Goal: Transaction & Acquisition: Purchase product/service

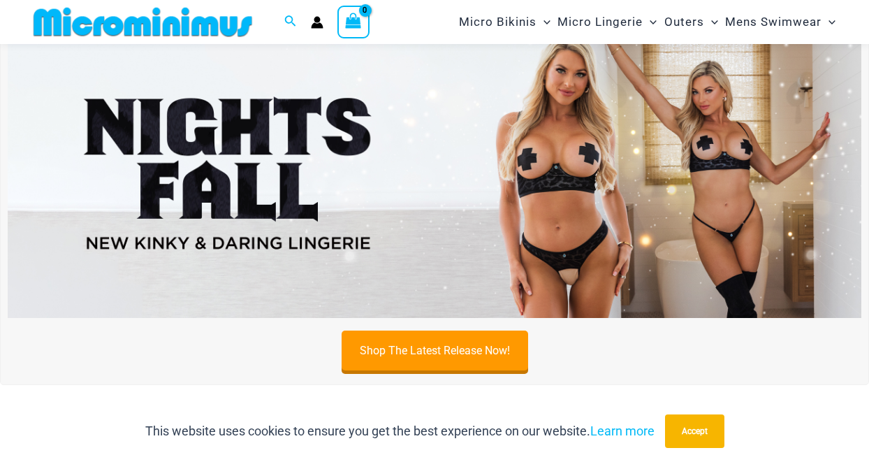
scroll to position [52, 0]
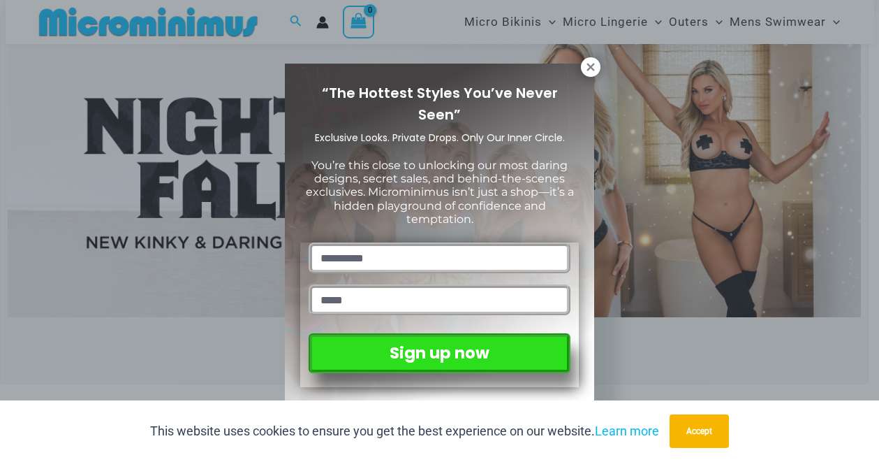
click at [581, 73] on div "“The Hottest Styles You’ve Never Seen” Exclusive Looks. Private Drops. Only Our…" at bounding box center [439, 233] width 309 height 339
click at [586, 71] on icon at bounding box center [590, 67] width 13 height 13
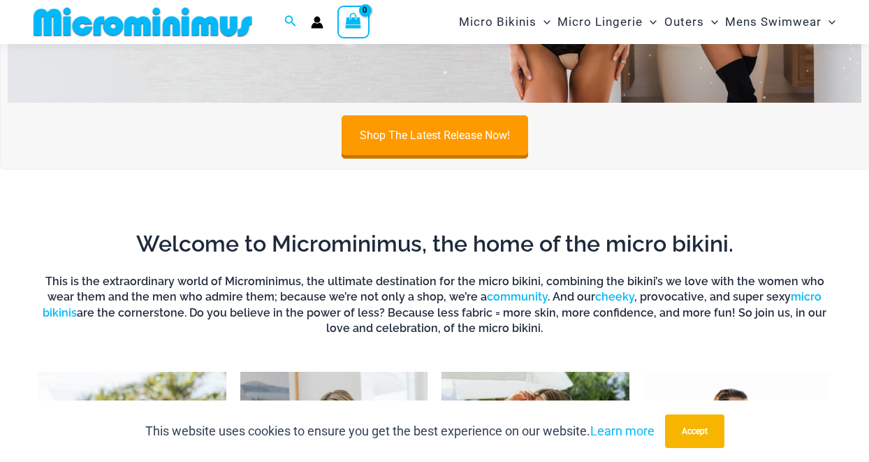
scroll to position [267, 0]
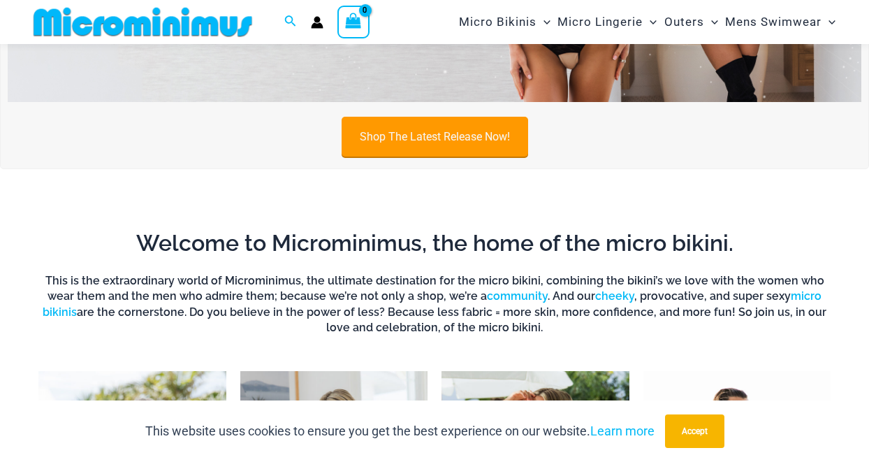
click at [440, 142] on link "Shop The Latest Release Now!" at bounding box center [434, 137] width 186 height 40
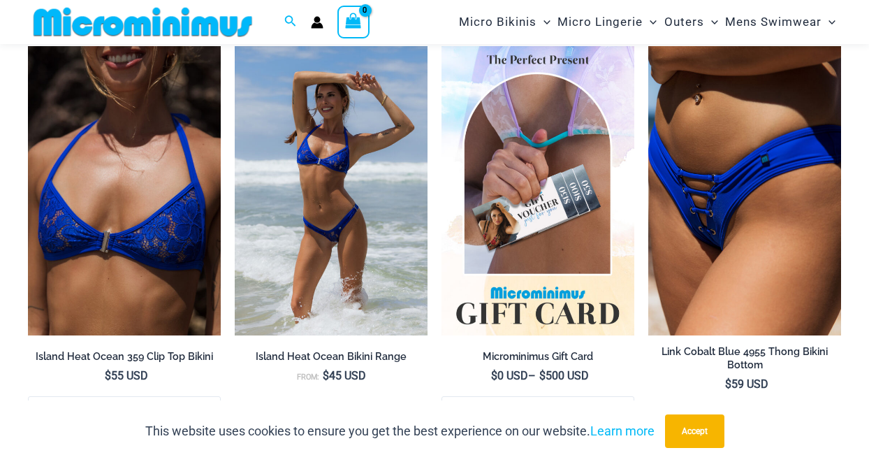
scroll to position [3885, 0]
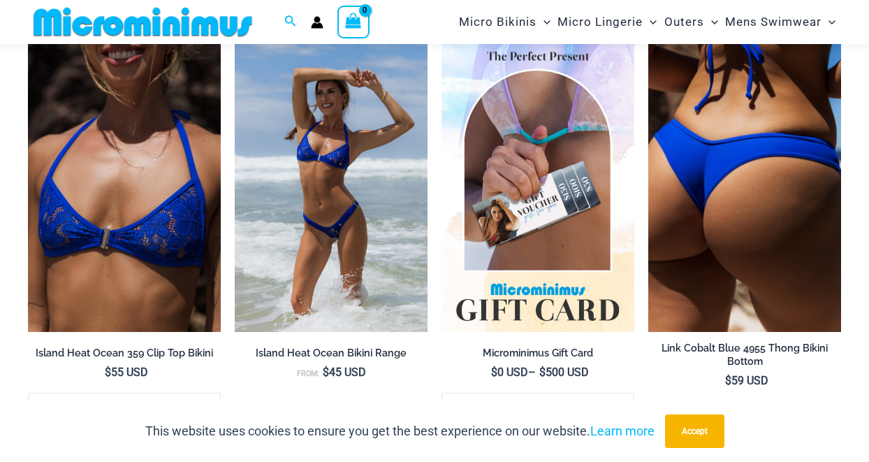
click at [761, 266] on img at bounding box center [744, 187] width 193 height 289
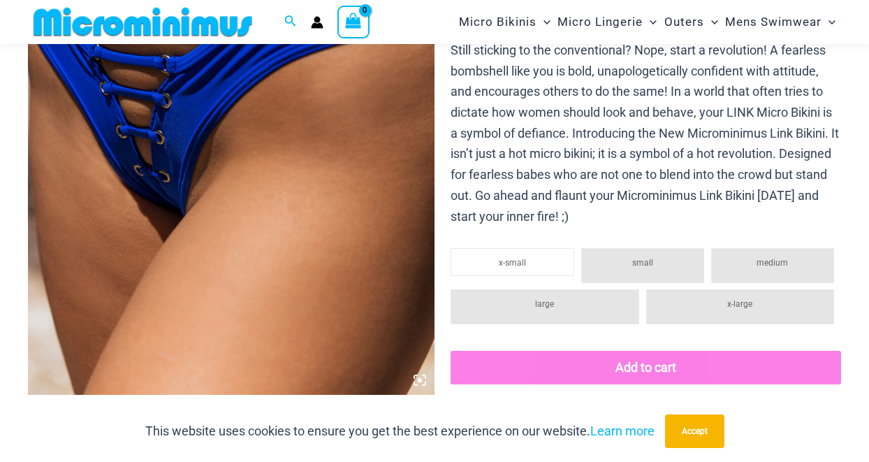
scroll to position [344, 0]
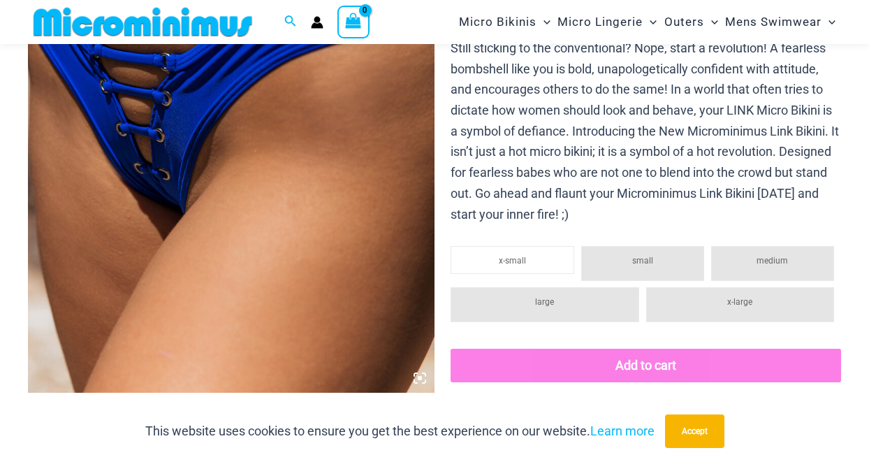
click at [550, 308] on li "large" at bounding box center [544, 304] width 188 height 35
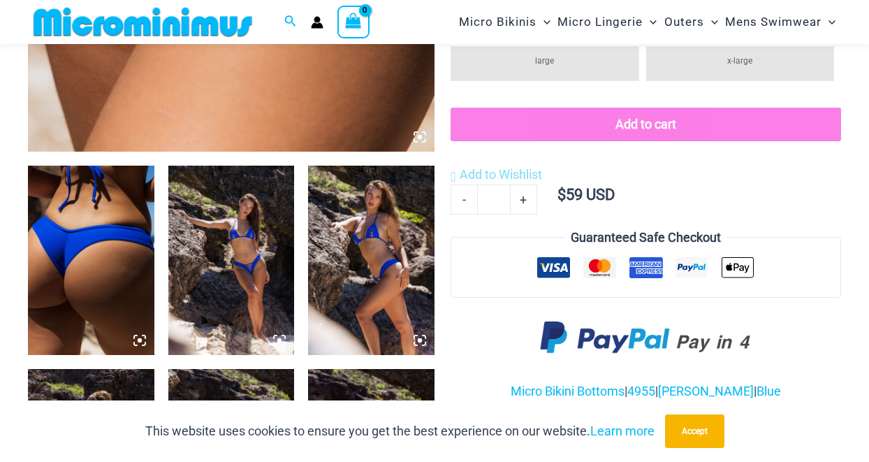
scroll to position [594, 0]
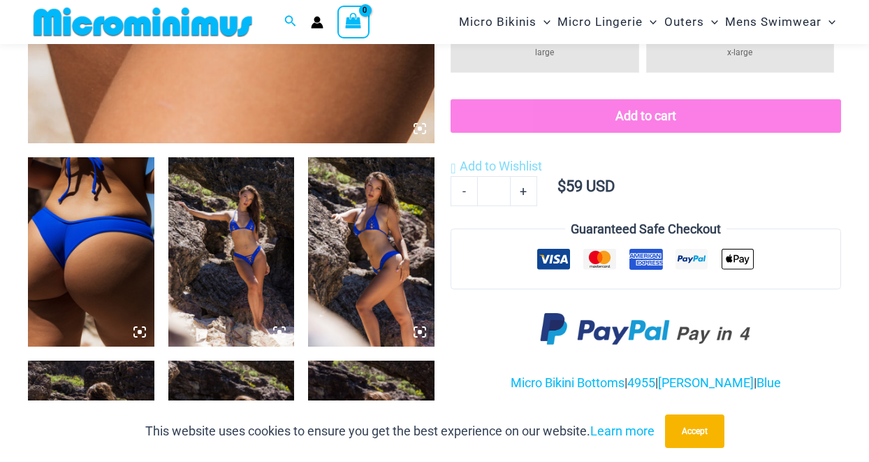
click at [245, 283] on img at bounding box center [231, 251] width 126 height 189
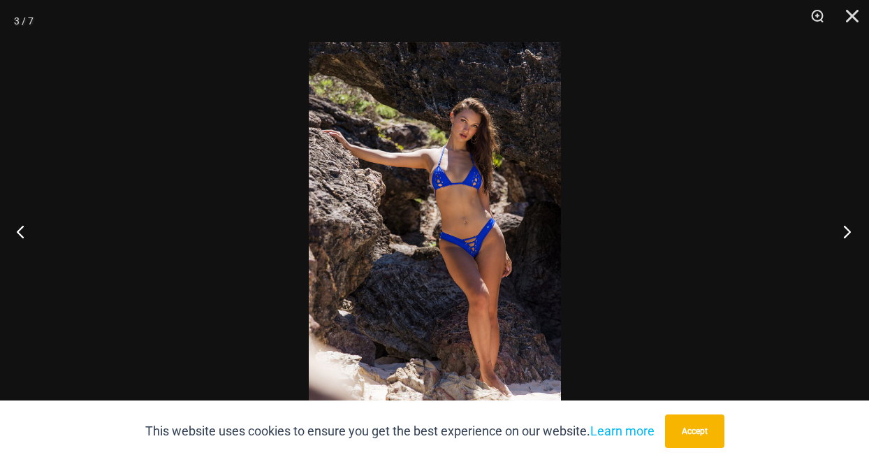
click at [853, 234] on button "Next" at bounding box center [842, 231] width 52 height 70
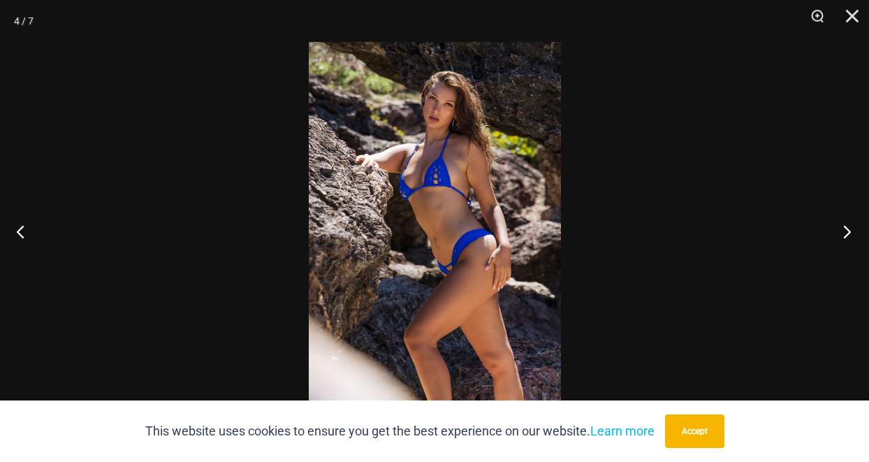
click at [853, 234] on button "Next" at bounding box center [842, 231] width 52 height 70
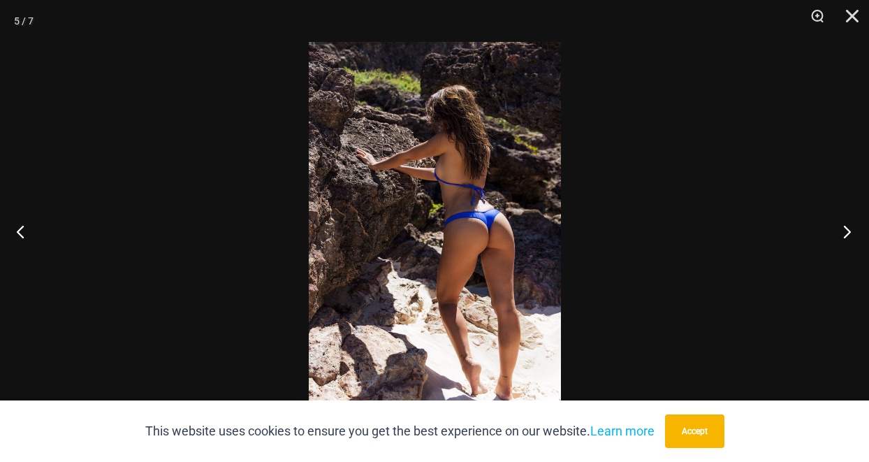
click at [853, 234] on button "Next" at bounding box center [842, 231] width 52 height 70
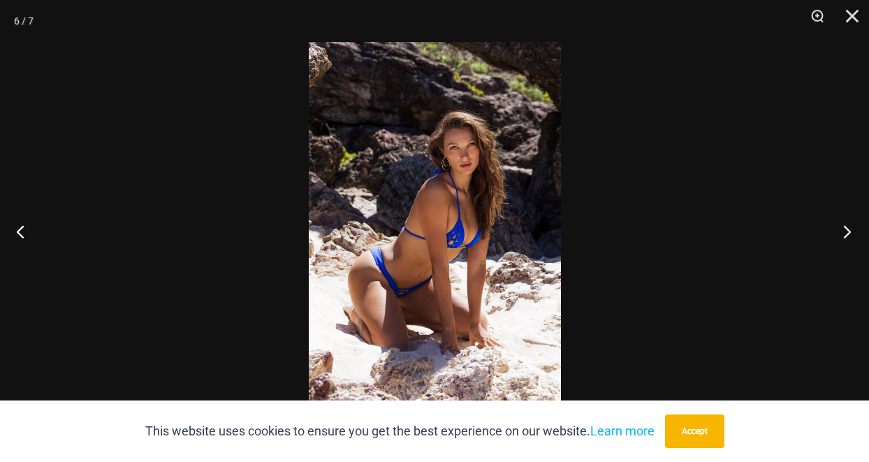
click at [853, 234] on button "Next" at bounding box center [842, 231] width 52 height 70
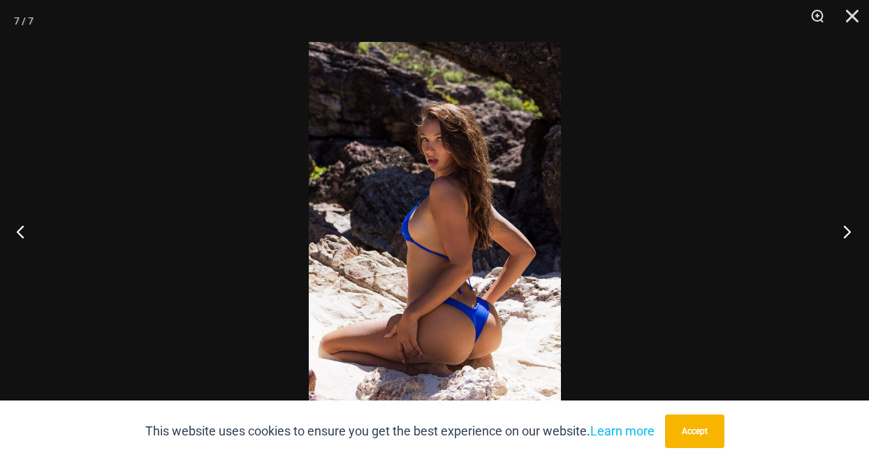
click at [853, 234] on button "Next" at bounding box center [842, 231] width 52 height 70
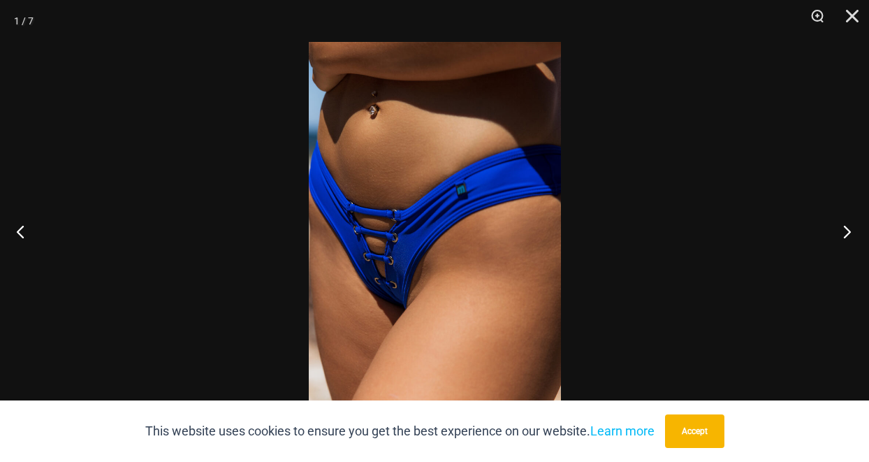
click at [853, 234] on button "Next" at bounding box center [842, 231] width 52 height 70
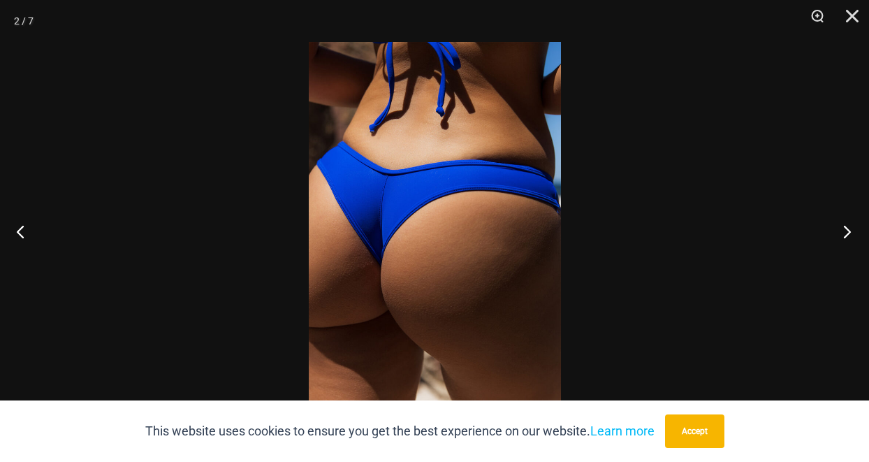
click at [853, 234] on button "Next" at bounding box center [842, 231] width 52 height 70
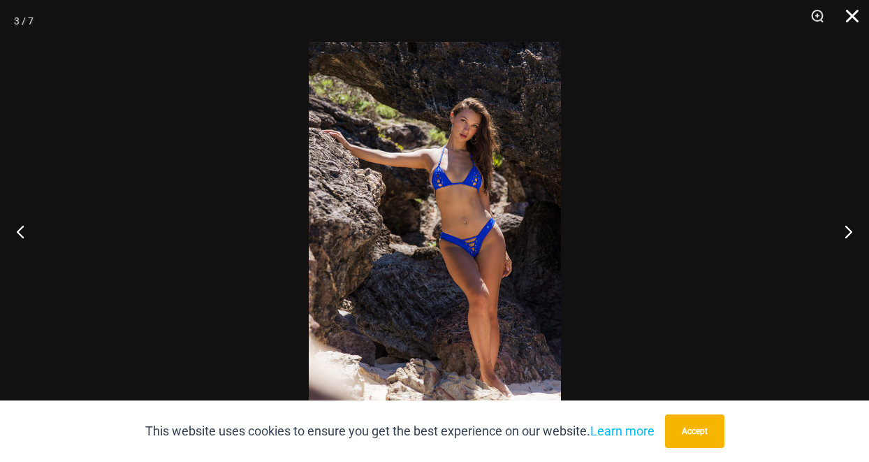
click at [851, 8] on button "Close" at bounding box center [847, 21] width 35 height 42
